Goal: Task Accomplishment & Management: Manage account settings

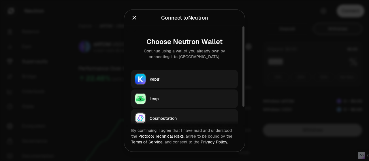
click at [208, 77] on div "Keplr" at bounding box center [192, 79] width 85 height 6
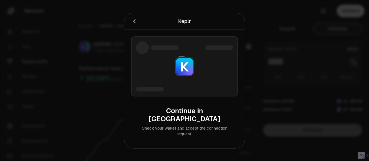
click at [112, 28] on div at bounding box center [184, 80] width 369 height 161
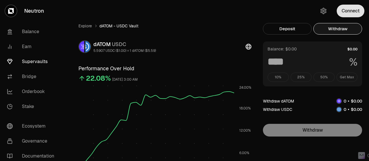
click at [344, 8] on button "Connect" at bounding box center [351, 11] width 28 height 13
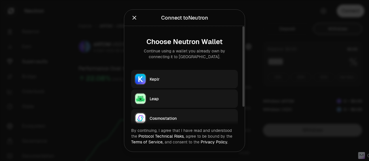
click at [194, 79] on div "Keplr" at bounding box center [192, 79] width 85 height 6
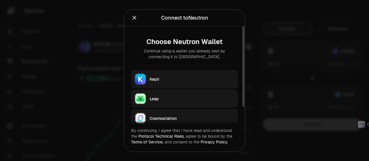
click at [174, 74] on button "Keplr" at bounding box center [184, 79] width 107 height 18
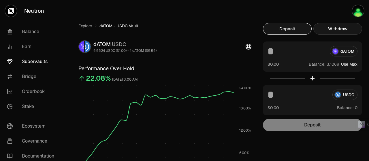
click at [344, 28] on button "Withdraw" at bounding box center [337, 29] width 49 height 12
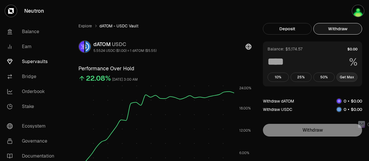
click at [348, 77] on button "Get Max" at bounding box center [346, 77] width 21 height 9
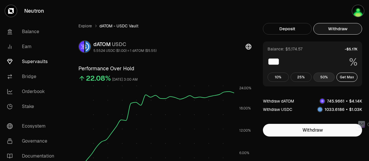
click at [322, 76] on button "50%" at bounding box center [323, 77] width 21 height 9
click at [305, 75] on button "25%" at bounding box center [301, 77] width 21 height 9
click at [326, 77] on button "50%" at bounding box center [323, 77] width 21 height 9
click at [345, 77] on button "Get Max" at bounding box center [346, 77] width 21 height 9
type input "***"
